Goal: Task Accomplishment & Management: Use online tool/utility

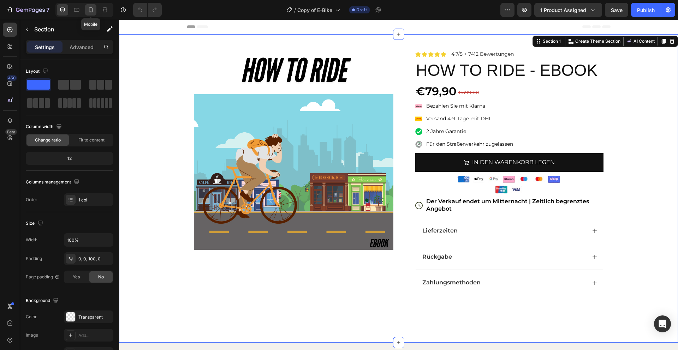
click at [89, 11] on icon at bounding box center [91, 9] width 4 height 5
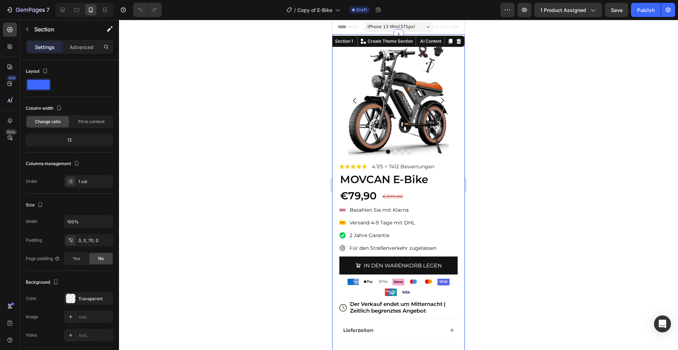
click at [380, 181] on h2 "MOVCAN E-Bike" at bounding box center [398, 179] width 118 height 15
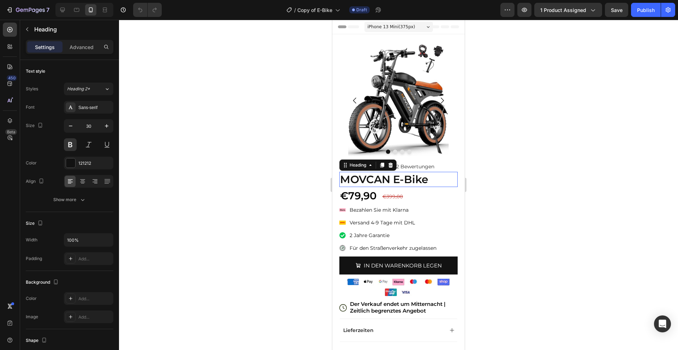
click at [380, 181] on p "MOVCAN E-Bike" at bounding box center [398, 180] width 117 height 14
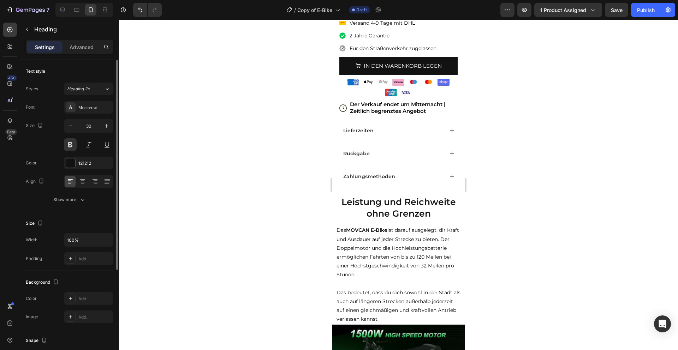
scroll to position [203, 0]
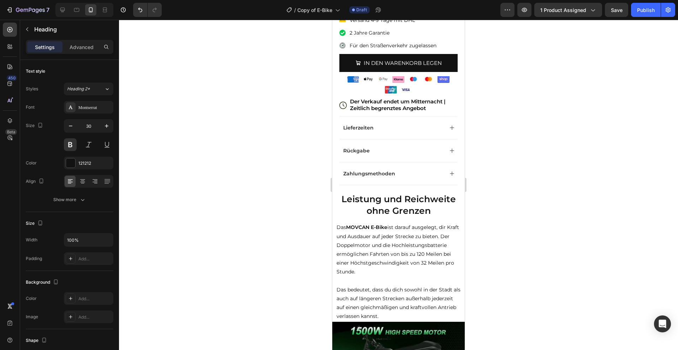
click at [398, 205] on strong "Leistung und Reichweite ohne Grenzen" at bounding box center [399, 205] width 114 height 22
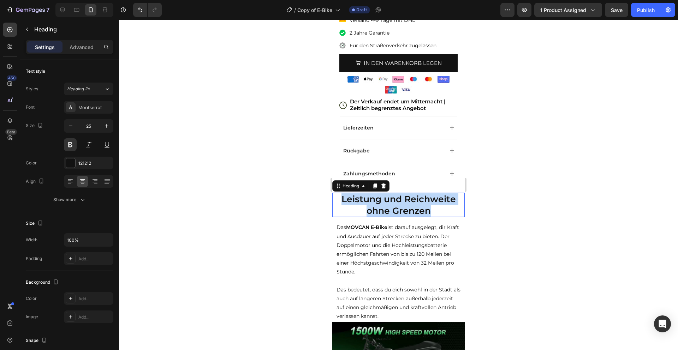
click at [398, 205] on strong "Leistung und Reichweite ohne Grenzen" at bounding box center [399, 205] width 114 height 22
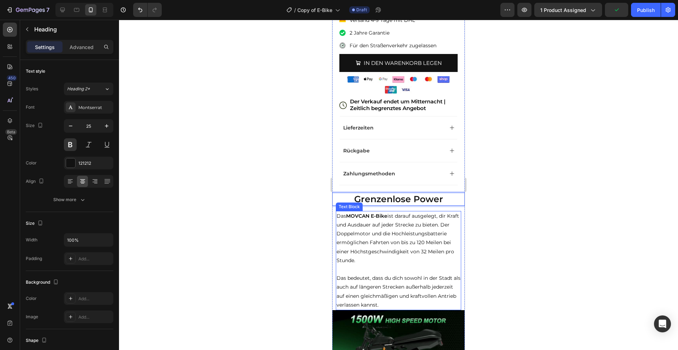
click at [377, 306] on p "Das bedeutet, dass du dich sowohl in der Stadt als auch auf längeren Strecken a…" at bounding box center [399, 292] width 124 height 36
click at [382, 306] on p "Das bedeutet, dass du dich sowohl in der Stadt als auch auf längeren Strecken a…" at bounding box center [399, 292] width 124 height 36
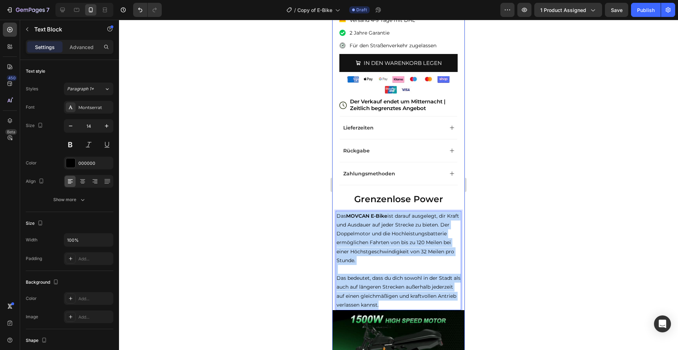
drag, startPoint x: 383, startPoint y: 306, endPoint x: 337, endPoint y: 208, distance: 108.1
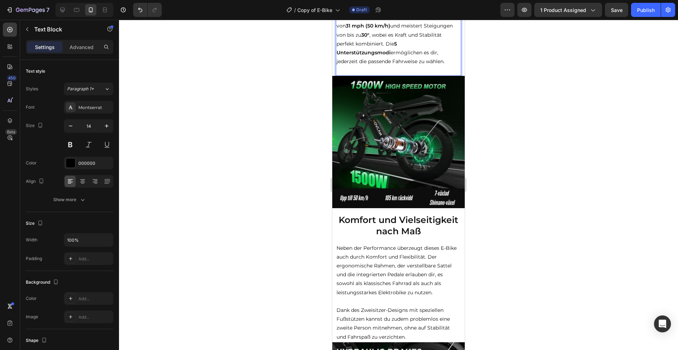
scroll to position [467, 0]
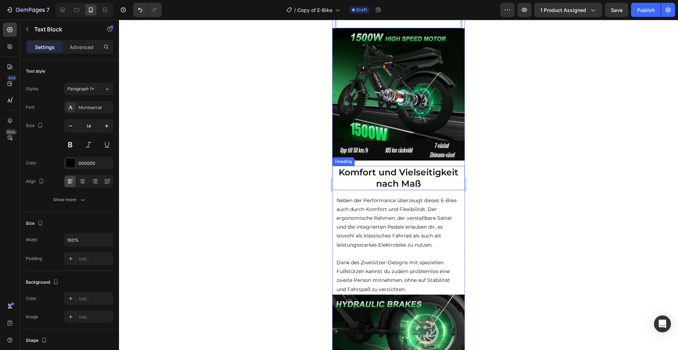
click at [420, 184] on strong "Komfort und Vielseitigkeit nach Maß" at bounding box center [399, 178] width 120 height 22
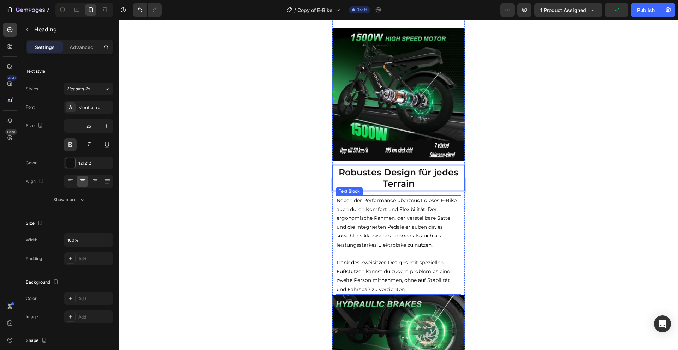
click at [414, 286] on p "Dank des Zweisitzer-Designs mit speziellen Fußstützen kannst du zudem problemlo…" at bounding box center [399, 277] width 124 height 36
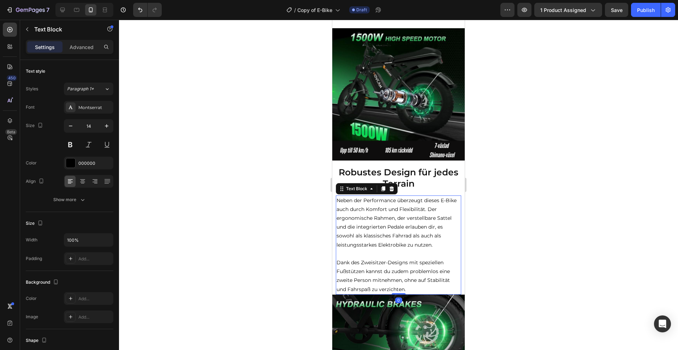
click at [412, 288] on p "Dank des Zweisitzer-Designs mit speziellen Fußstützen kannst du zudem problemlo…" at bounding box center [399, 277] width 124 height 36
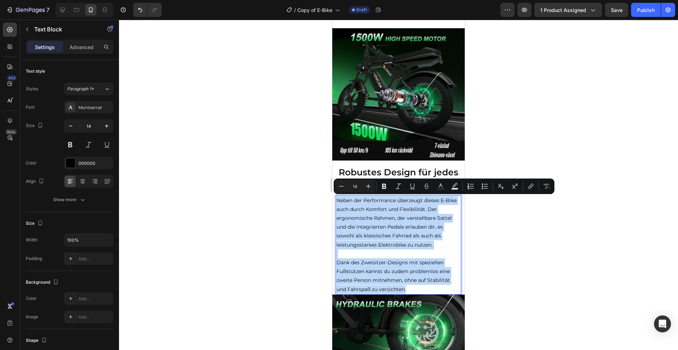
drag, startPoint x: 412, startPoint y: 288, endPoint x: 657, endPoint y: 216, distance: 255.5
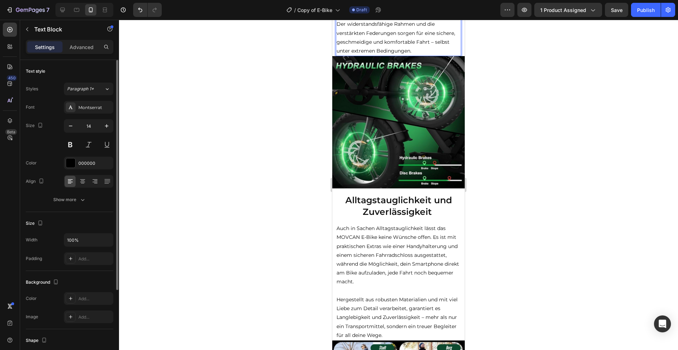
scroll to position [682, 0]
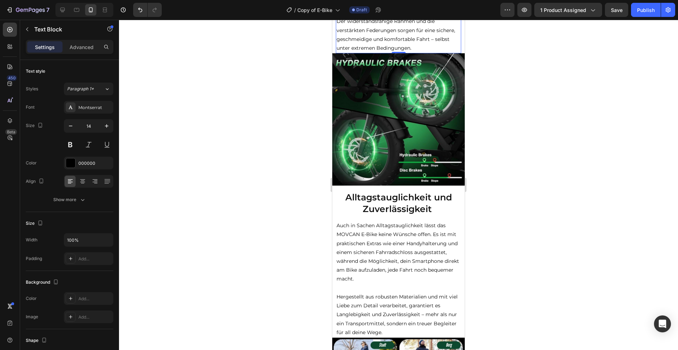
click at [407, 203] on h2 "Alltagstauglichkeit und Zuverlässigkeit" at bounding box center [398, 203] width 132 height 24
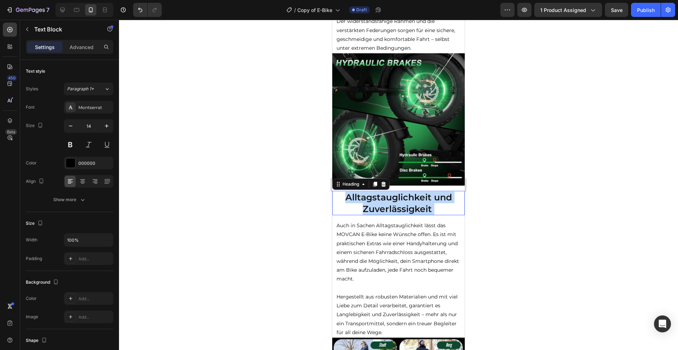
click at [407, 203] on p "Alltagstauglichkeit und Zuverlässigkeit" at bounding box center [398, 203] width 131 height 23
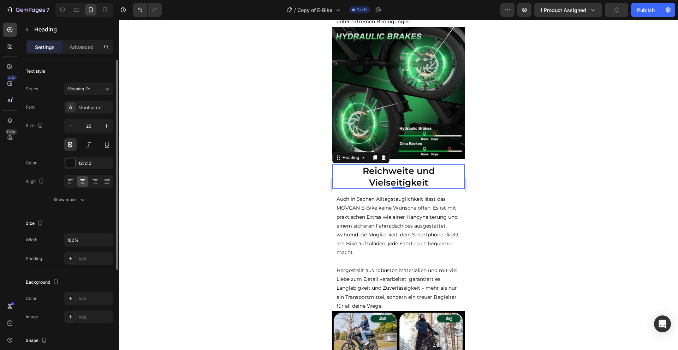
scroll to position [761, 0]
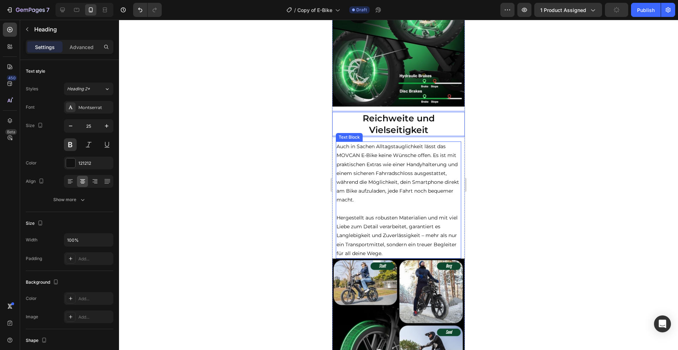
click at [390, 252] on p "Hergestellt aus robusten Materialien und mit viel Liebe zum Detail verarbeitet,…" at bounding box center [399, 236] width 124 height 45
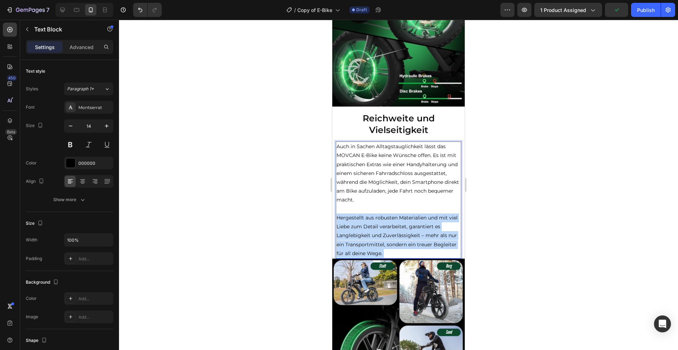
drag, startPoint x: 388, startPoint y: 254, endPoint x: 328, endPoint y: 124, distance: 143.1
click at [332, 124] on html "iPhone 13 Mini ( 375 px) iPhone 13 Mini iPhone 13 Pro iPhone 11 Pro Max iPhone …" at bounding box center [398, 178] width 132 height 1839
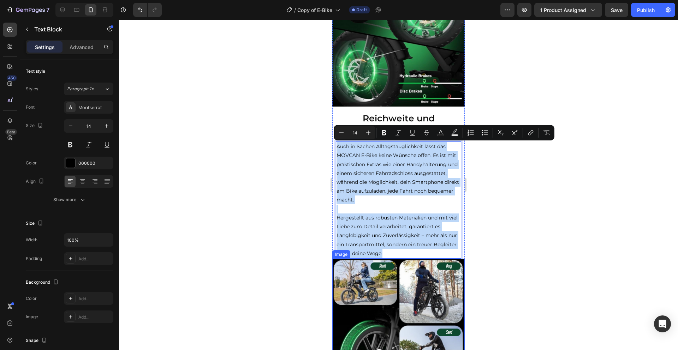
drag, startPoint x: 337, startPoint y: 144, endPoint x: 392, endPoint y: 258, distance: 126.6
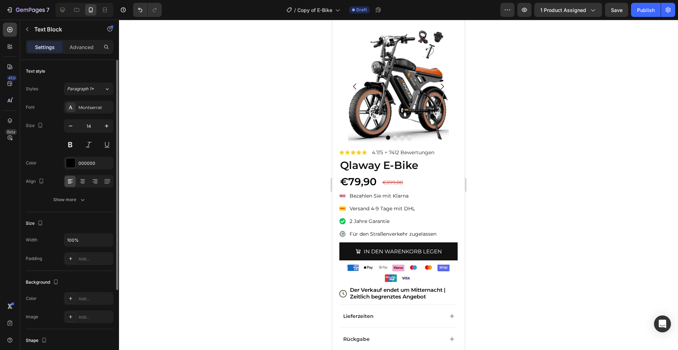
scroll to position [1, 0]
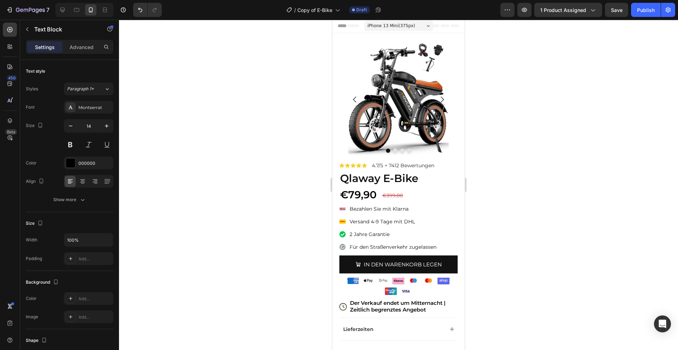
click at [404, 114] on img at bounding box center [398, 99] width 118 height 118
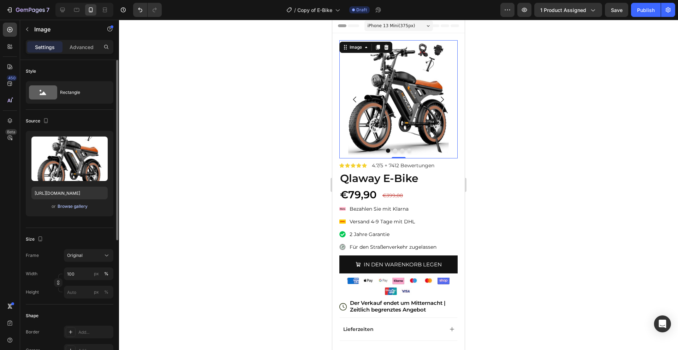
click at [72, 205] on div "Browse gallery" at bounding box center [73, 206] width 30 height 6
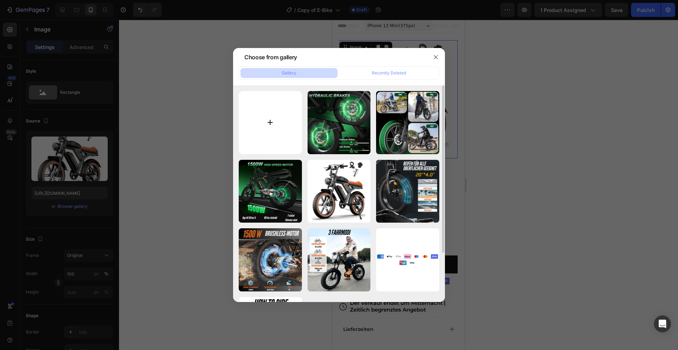
type input "C:\fakepath\gempages_581273785013895763-97063260-7b91-4383-8f24-f2944094b0f2.we…"
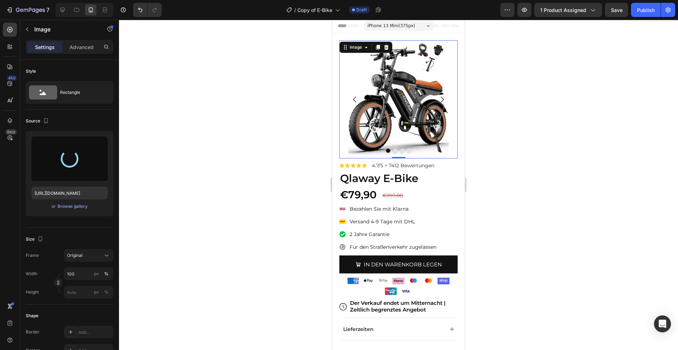
type input "[URL][DOMAIN_NAME]"
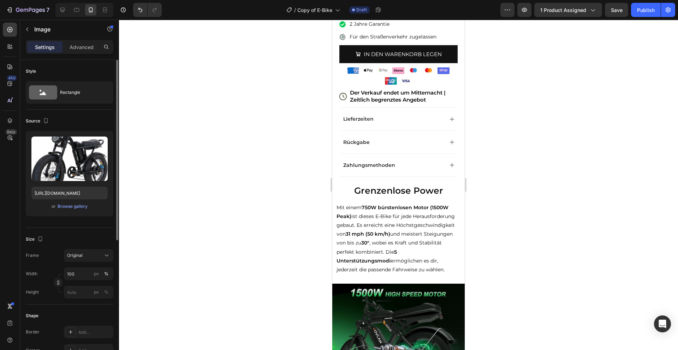
scroll to position [329, 0]
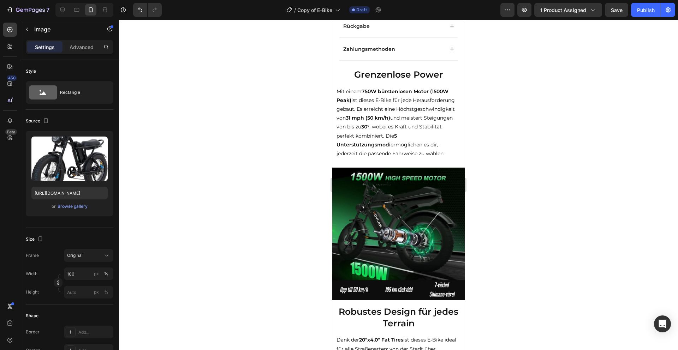
click at [387, 214] on img at bounding box center [398, 234] width 132 height 132
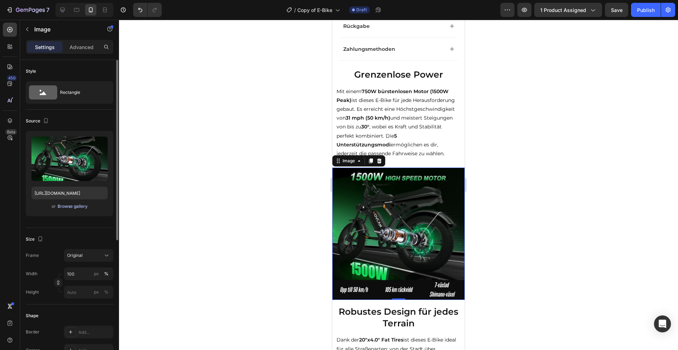
click at [71, 209] on div "Browse gallery" at bounding box center [73, 206] width 30 height 6
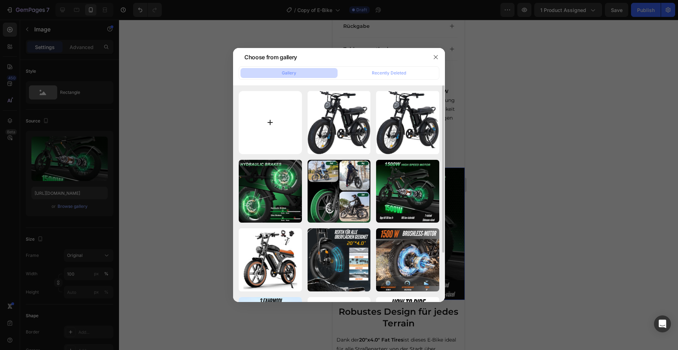
type input "C:\fakepath\1.png"
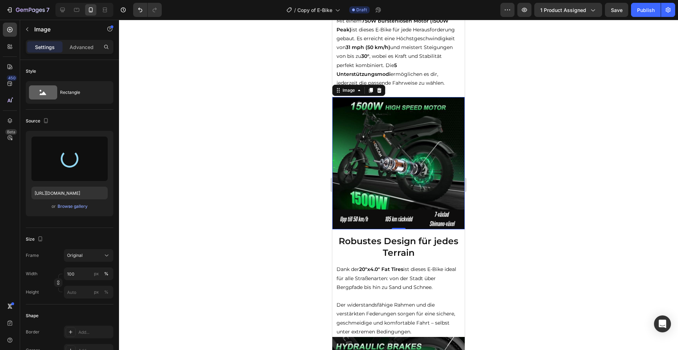
scroll to position [398, 0]
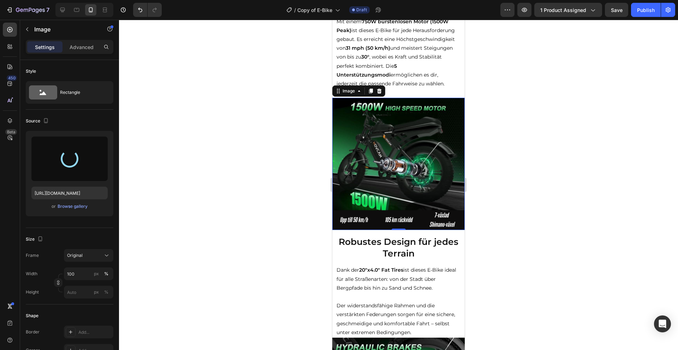
type input "[URL][DOMAIN_NAME]"
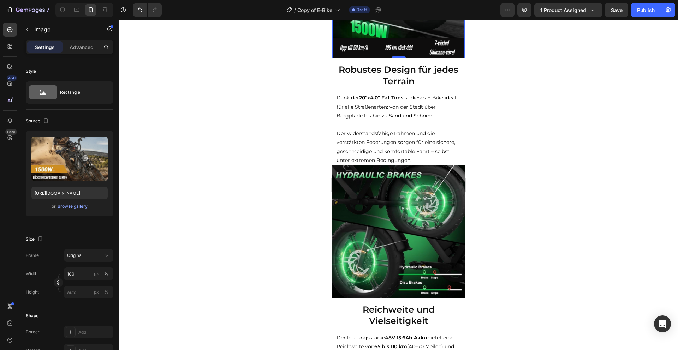
scroll to position [599, 0]
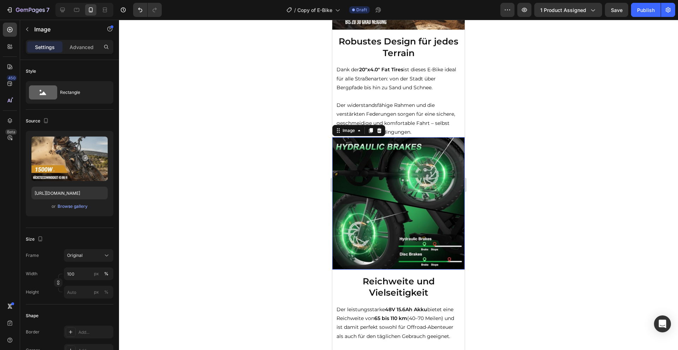
click at [376, 207] on img at bounding box center [398, 203] width 132 height 132
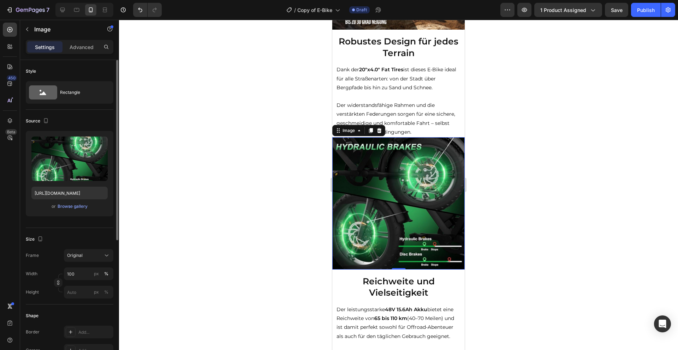
click at [77, 212] on div "Upload Image [URL][DOMAIN_NAME] or Browse gallery" at bounding box center [70, 173] width 88 height 85
click at [81, 209] on div "Browse gallery" at bounding box center [73, 206] width 30 height 6
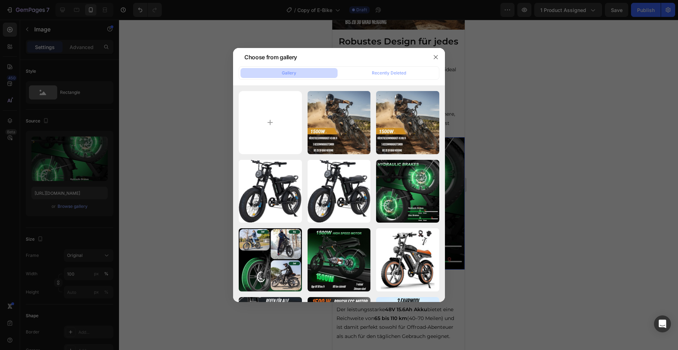
type input "C:\fakepath\2.png"
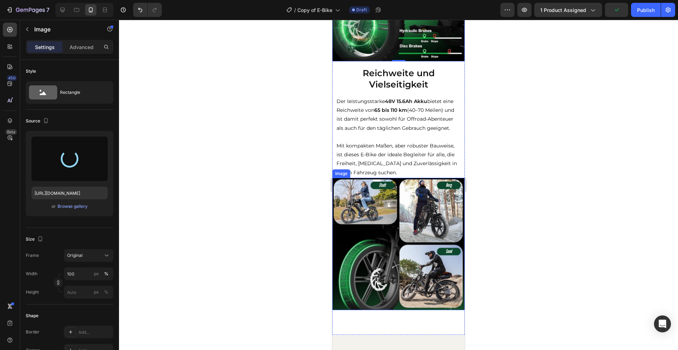
scroll to position [780, 0]
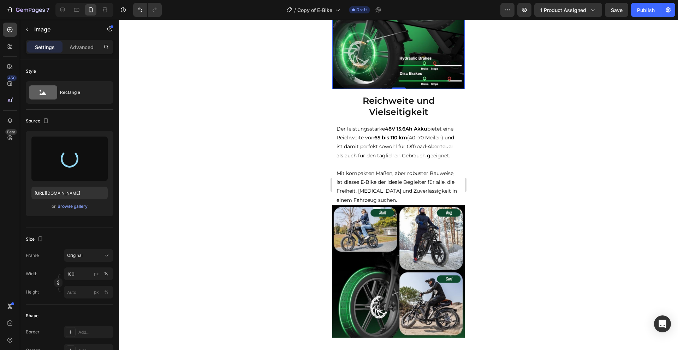
type input "[URL][DOMAIN_NAME]"
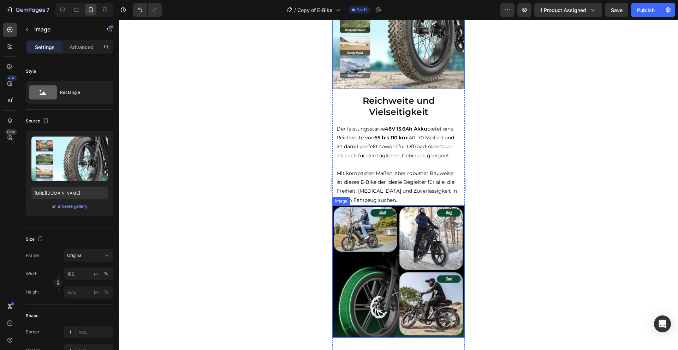
click at [396, 259] on img at bounding box center [398, 272] width 132 height 132
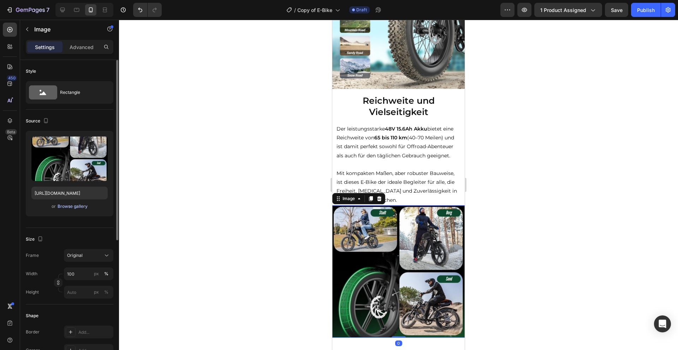
click at [81, 209] on div "Browse gallery" at bounding box center [73, 206] width 30 height 6
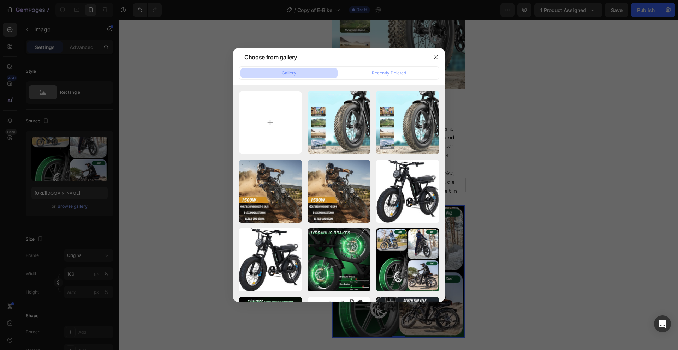
type input "C:\fakepath\e89963fc66f042c3b0323c852747dc5b.png"
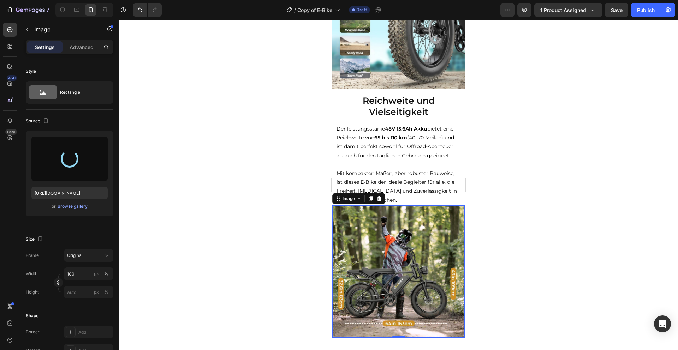
type input "[URL][DOMAIN_NAME]"
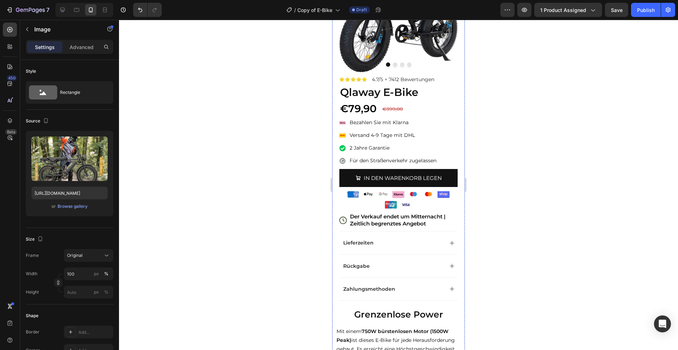
scroll to position [87, 0]
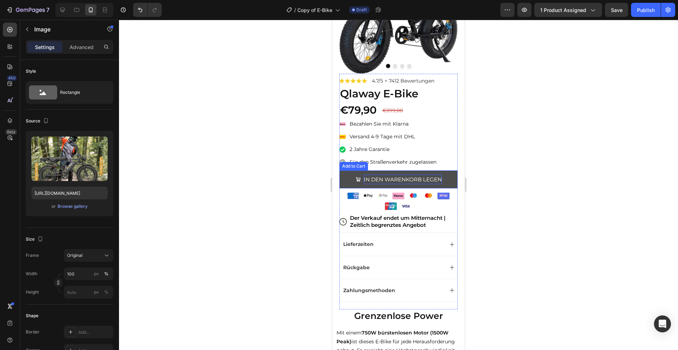
click at [440, 177] on div "IN DEN WARENKORB LEGEN" at bounding box center [403, 180] width 78 height 10
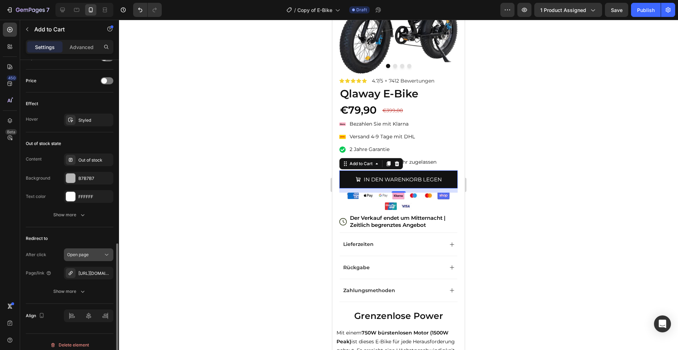
scroll to position [539, 0]
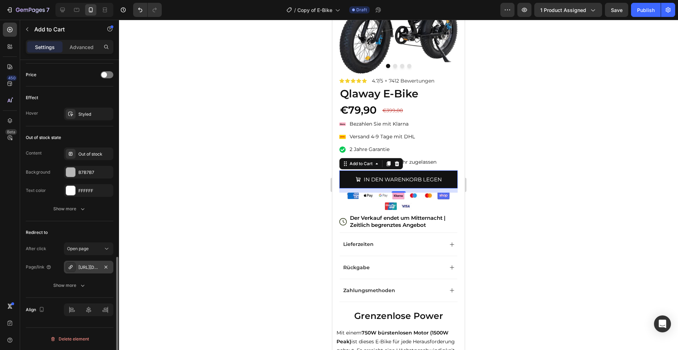
click at [81, 268] on div "[URL][DOMAIN_NAME]" at bounding box center [88, 268] width 20 height 6
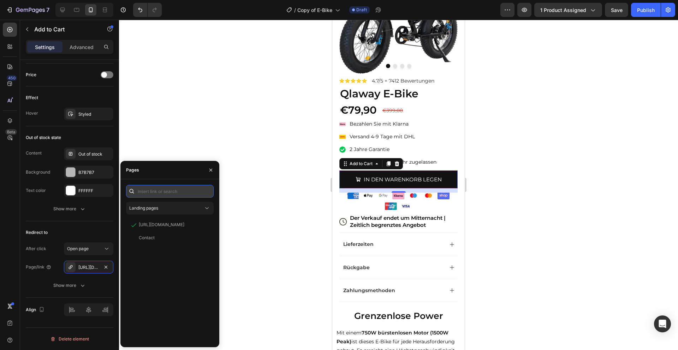
click at [175, 192] on input "text" at bounding box center [170, 191] width 88 height 13
paste input "[URL][DOMAIN_NAME]"
type input "[URL][DOMAIN_NAME]"
click at [171, 206] on div "[URL][DOMAIN_NAME]" at bounding box center [162, 208] width 46 height 6
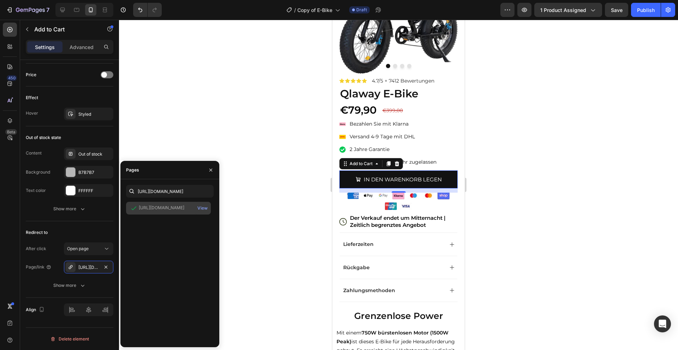
scroll to position [0, 0]
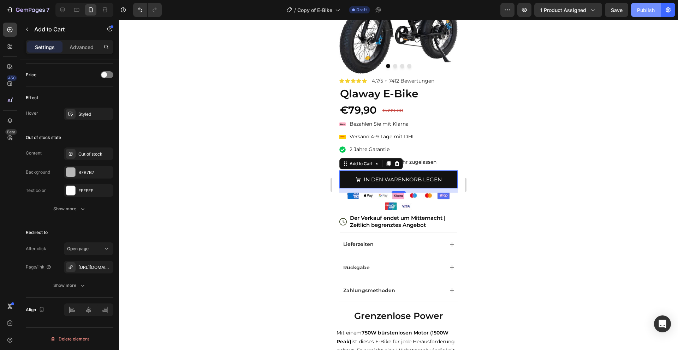
click at [651, 9] on div "Publish" at bounding box center [646, 9] width 18 height 7
